Goal: Navigation & Orientation: Go to known website

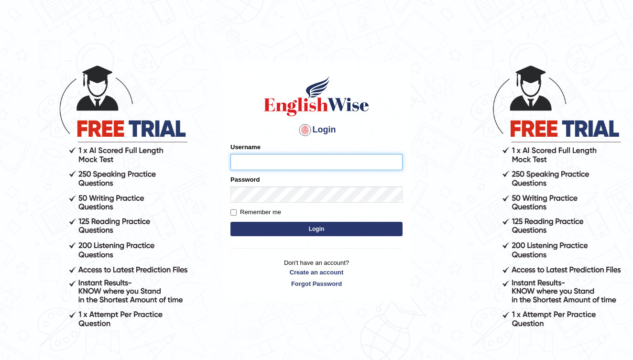
type input "t"
